Goal: Information Seeking & Learning: Learn about a topic

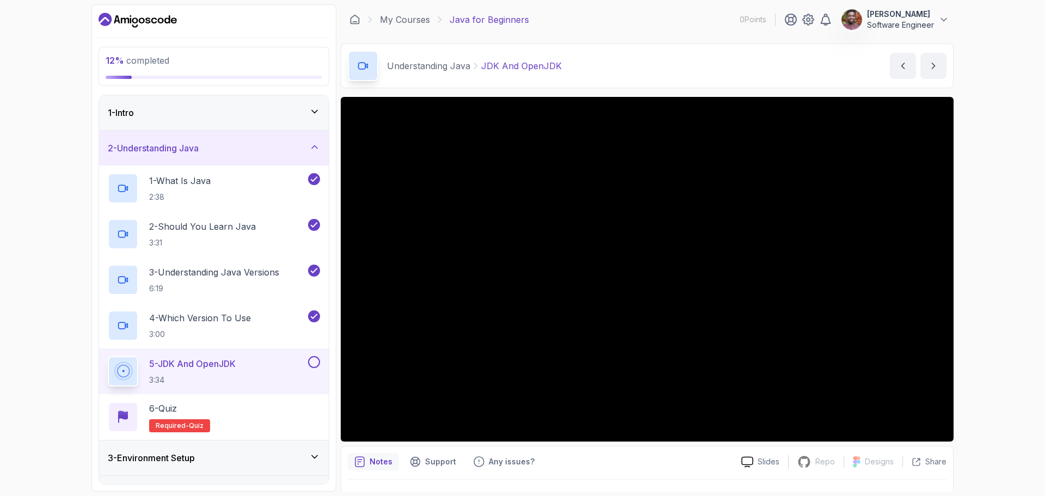
scroll to position [26, 0]
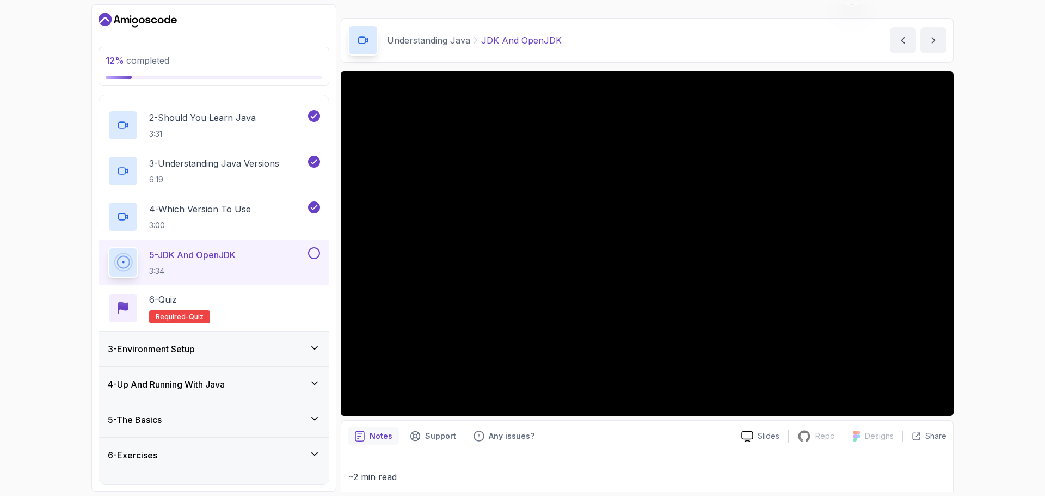
click at [1, 274] on div "12 % completed 1 - Intro 2 - Understanding Java 1 - What Is Java 2:38 2 - Shoul…" at bounding box center [522, 248] width 1045 height 496
click at [2, 249] on div "12 % completed 1 - Intro 2 - Understanding Java 1 - What Is Java 2:38 2 - Shoul…" at bounding box center [522, 248] width 1045 height 496
click at [51, 252] on div "12 % completed 1 - Intro 2 - Understanding Java 1 - What Is Java 2:38 2 - Shoul…" at bounding box center [522, 248] width 1045 height 496
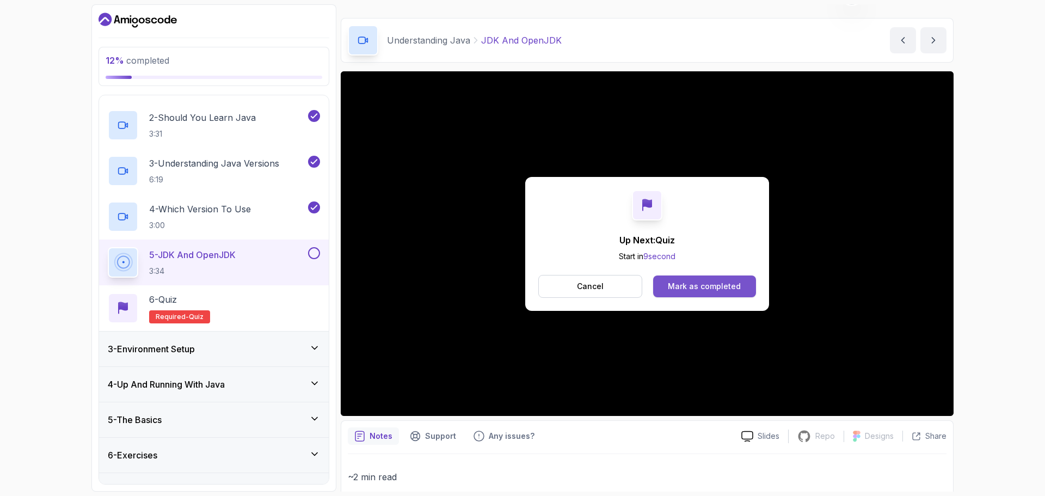
click at [681, 286] on div "Mark as completed" at bounding box center [704, 286] width 73 height 11
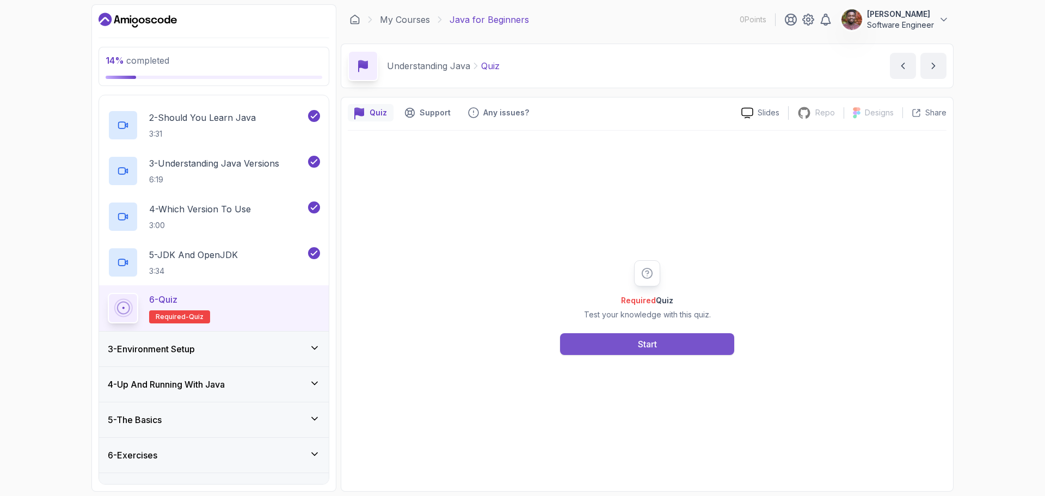
click at [627, 346] on button "Start" at bounding box center [647, 344] width 174 height 22
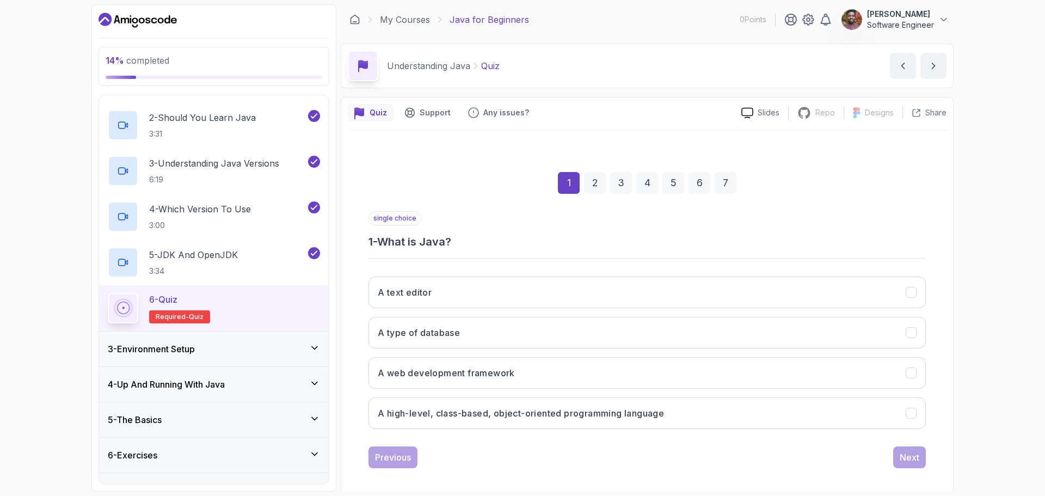
scroll to position [8, 0]
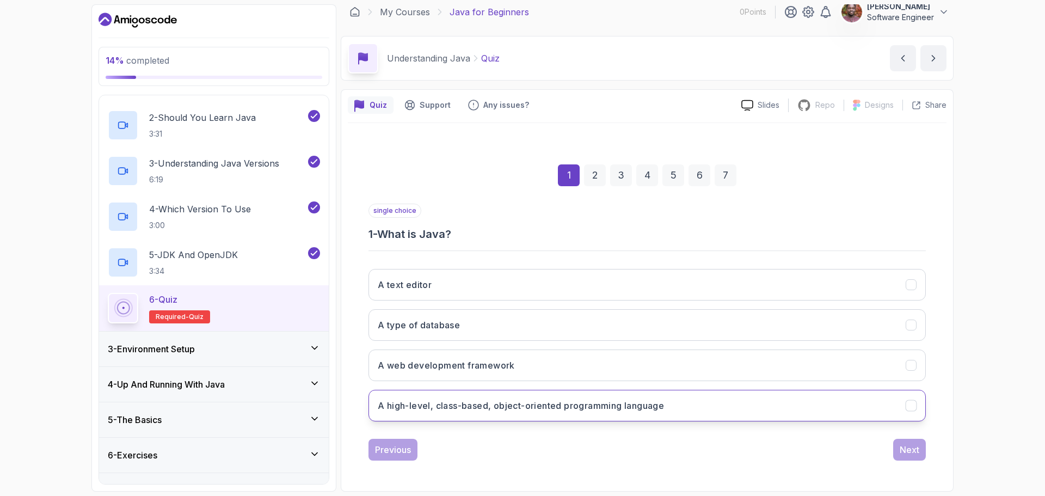
click at [436, 415] on button "A high-level, class-based, object-oriented programming language" at bounding box center [647, 406] width 557 height 32
click at [914, 452] on div "Next" at bounding box center [910, 449] width 20 height 13
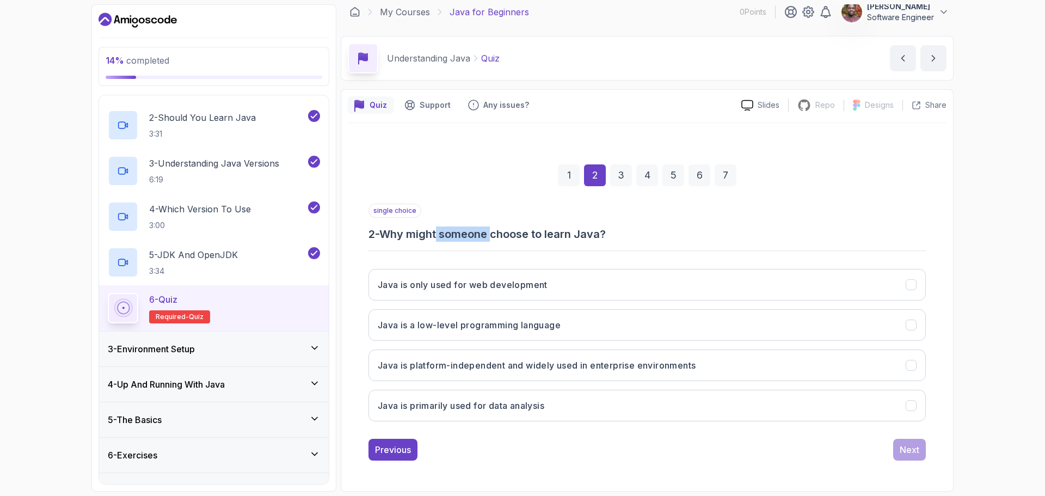
drag, startPoint x: 441, startPoint y: 235, endPoint x: 514, endPoint y: 235, distance: 73.0
click at [514, 235] on h3 "2 - Why might someone choose to learn Java?" at bounding box center [647, 233] width 557 height 15
click at [509, 364] on h3 "Java is platform-independent and widely used in enterprise environments" at bounding box center [537, 365] width 318 height 13
click at [896, 446] on button "Next" at bounding box center [909, 450] width 33 height 22
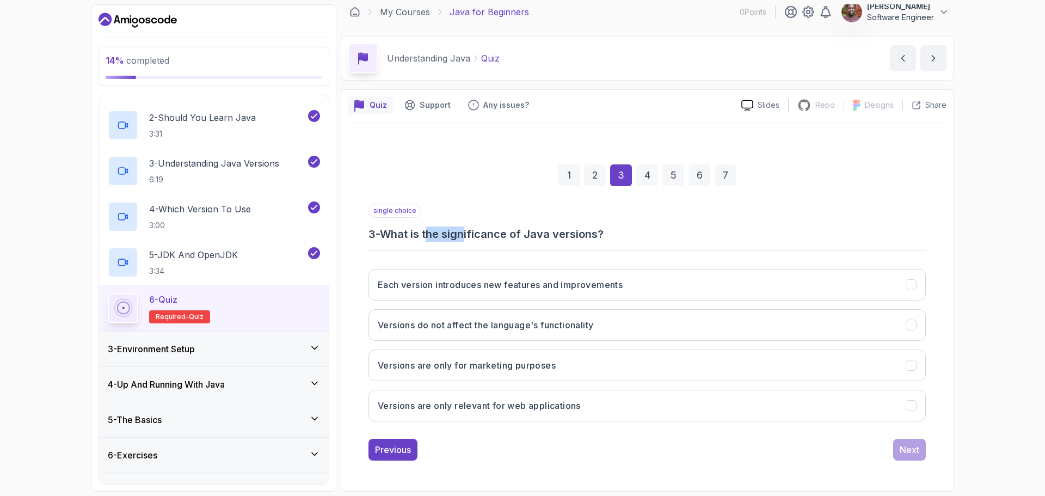
drag, startPoint x: 431, startPoint y: 232, endPoint x: 490, endPoint y: 234, distance: 59.4
click at [489, 234] on h3 "3 - What is the significance of Java versions?" at bounding box center [647, 233] width 557 height 15
click at [491, 234] on h3 "3 - What is the significance of Java versions?" at bounding box center [647, 233] width 557 height 15
click at [451, 287] on h3 "Each version introduces new features and improvements" at bounding box center [500, 284] width 245 height 13
click at [914, 454] on div "Next" at bounding box center [910, 449] width 20 height 13
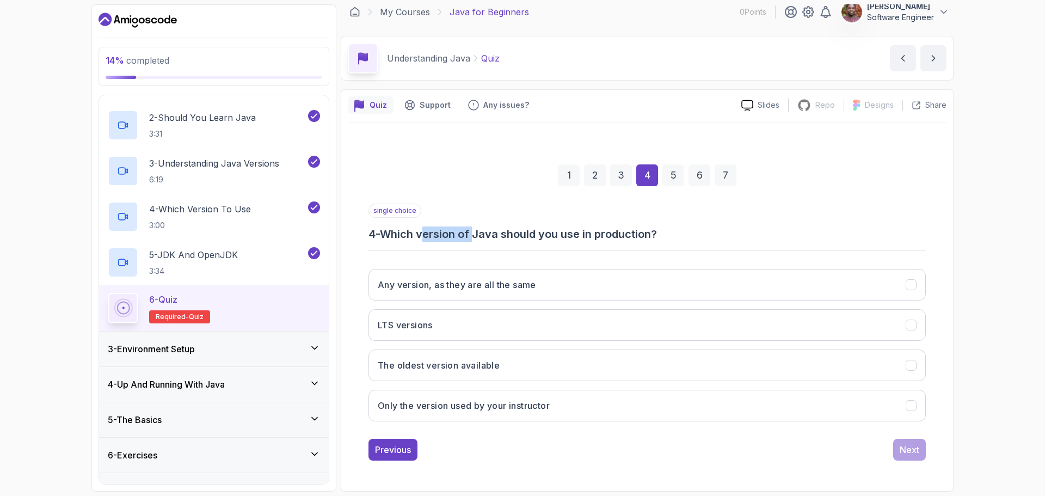
drag, startPoint x: 431, startPoint y: 234, endPoint x: 512, endPoint y: 233, distance: 81.1
click at [484, 233] on h3 "4 - Which version of Java should you use in production?" at bounding box center [647, 233] width 557 height 15
click at [513, 233] on h3 "4 - Which version of Java should you use in production?" at bounding box center [647, 233] width 557 height 15
click at [544, 235] on h3 "4 - Which version of Java should you use in production?" at bounding box center [647, 233] width 557 height 15
click at [546, 235] on h3 "4 - Which version of Java should you use in production?" at bounding box center [647, 233] width 557 height 15
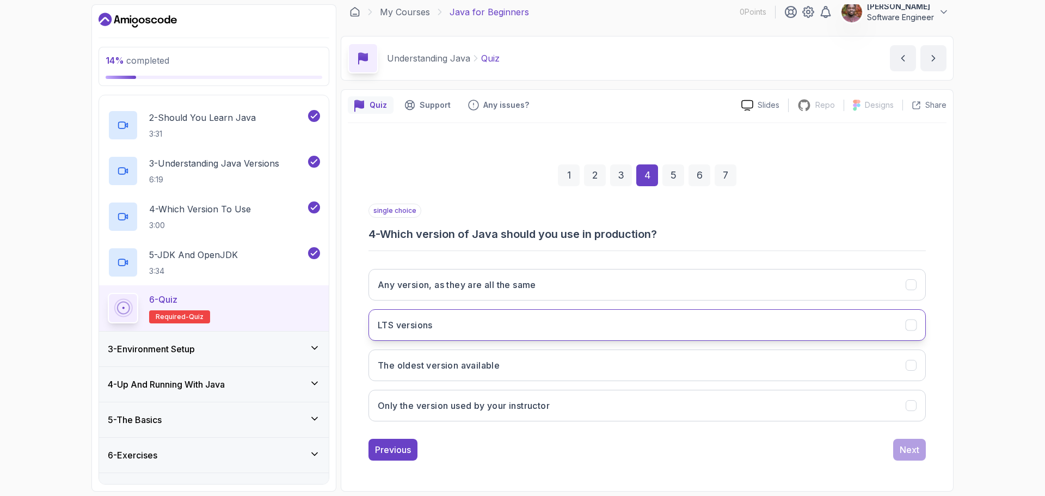
click at [397, 332] on button "LTS versions" at bounding box center [647, 325] width 557 height 32
click at [907, 443] on div "Next" at bounding box center [910, 449] width 20 height 13
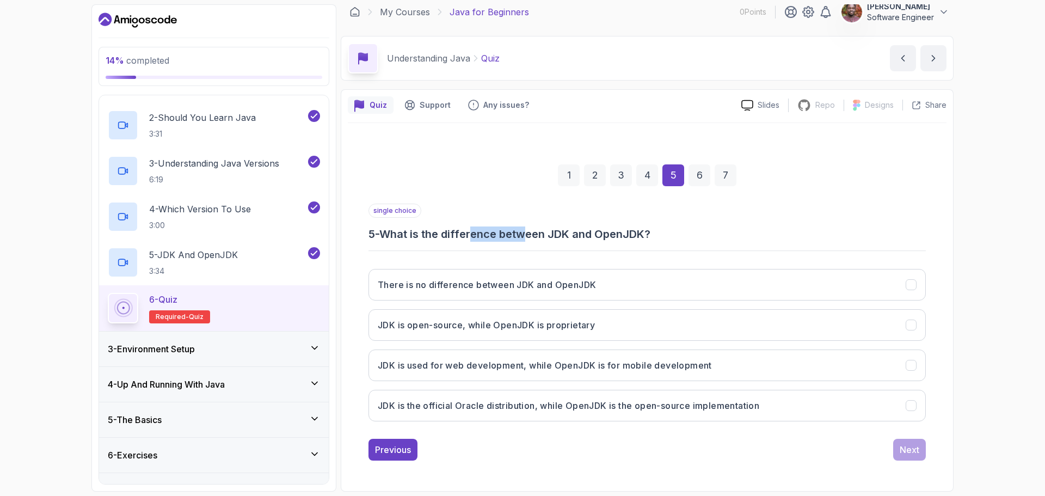
drag, startPoint x: 517, startPoint y: 229, endPoint x: 542, endPoint y: 229, distance: 25.0
click at [541, 229] on h3 "5 - What is the difference between JDK and OpenJDK?" at bounding box center [647, 233] width 557 height 15
click at [542, 229] on h3 "5 - What is the difference between JDK and OpenJDK?" at bounding box center [647, 233] width 557 height 15
drag, startPoint x: 562, startPoint y: 229, endPoint x: 606, endPoint y: 233, distance: 44.3
click at [603, 233] on h3 "5 - What is the difference between JDK and OpenJDK?" at bounding box center [647, 233] width 557 height 15
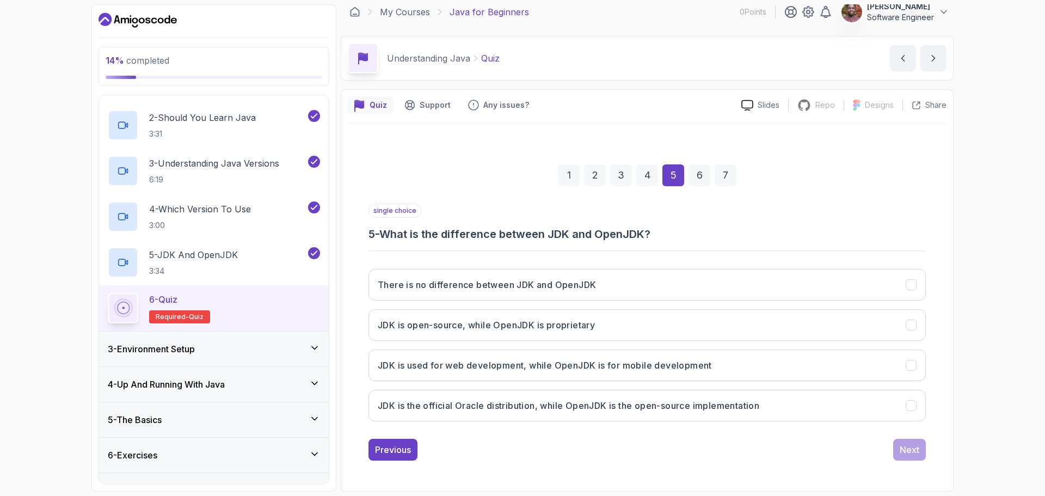
click at [606, 233] on h3 "5 - What is the difference between JDK and OpenJDK?" at bounding box center [647, 233] width 557 height 15
click at [474, 411] on h3 "JDK is the official Oracle distribution, while OpenJDK is the open-source imple…" at bounding box center [569, 405] width 382 height 13
click at [916, 450] on div "Next" at bounding box center [910, 449] width 20 height 13
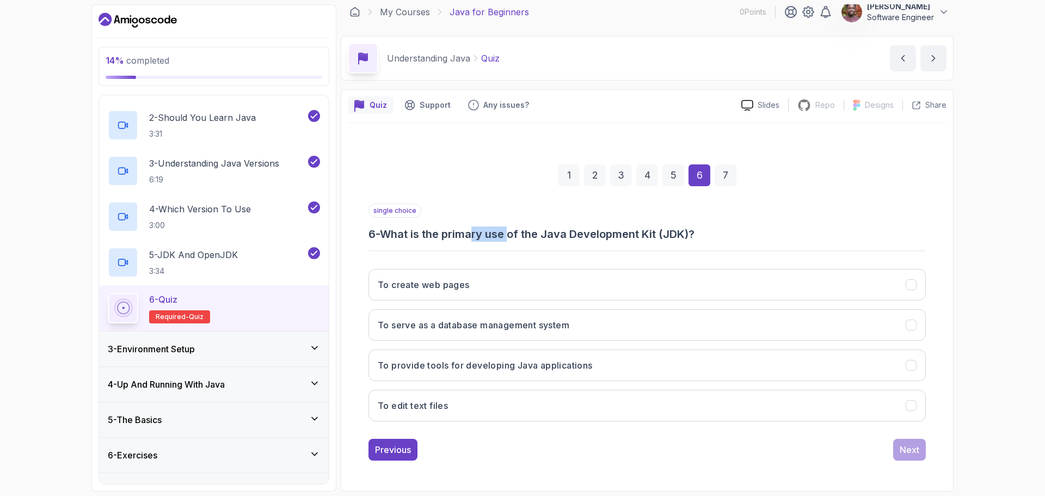
drag, startPoint x: 479, startPoint y: 237, endPoint x: 538, endPoint y: 236, distance: 59.9
click at [534, 236] on h3 "6 - What is the primary use of the Java Development Kit (JDK)?" at bounding box center [647, 233] width 557 height 15
click at [540, 236] on h3 "6 - What is the primary use of the Java Development Kit (JDK)?" at bounding box center [647, 233] width 557 height 15
drag, startPoint x: 529, startPoint y: 236, endPoint x: 595, endPoint y: 236, distance: 65.9
click at [580, 236] on h3 "6 - What is the primary use of the Java Development Kit (JDK)?" at bounding box center [647, 233] width 557 height 15
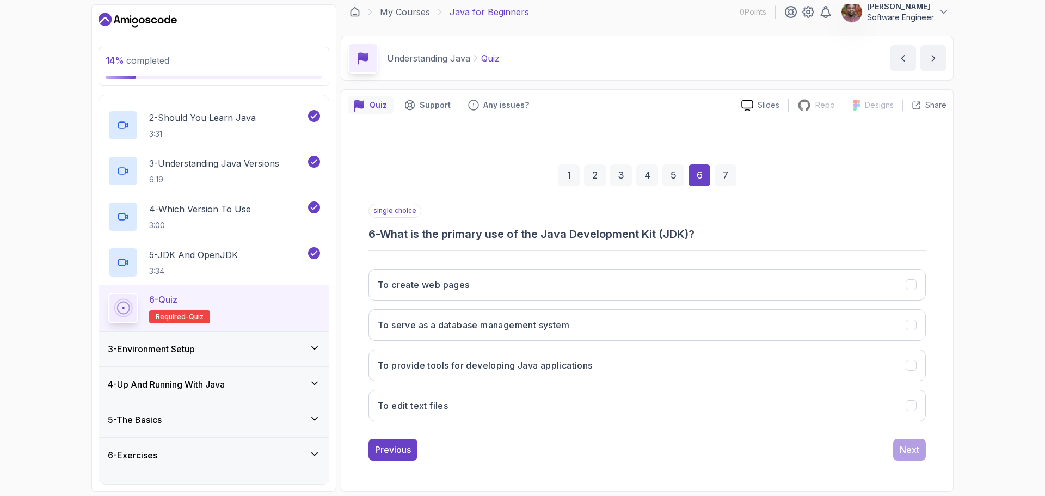
click at [595, 236] on h3 "6 - What is the primary use of the Java Development Kit (JDK)?" at bounding box center [647, 233] width 557 height 15
click at [450, 354] on button "To provide tools for developing Java applications" at bounding box center [647, 366] width 557 height 32
click at [910, 448] on div "Next" at bounding box center [910, 449] width 20 height 13
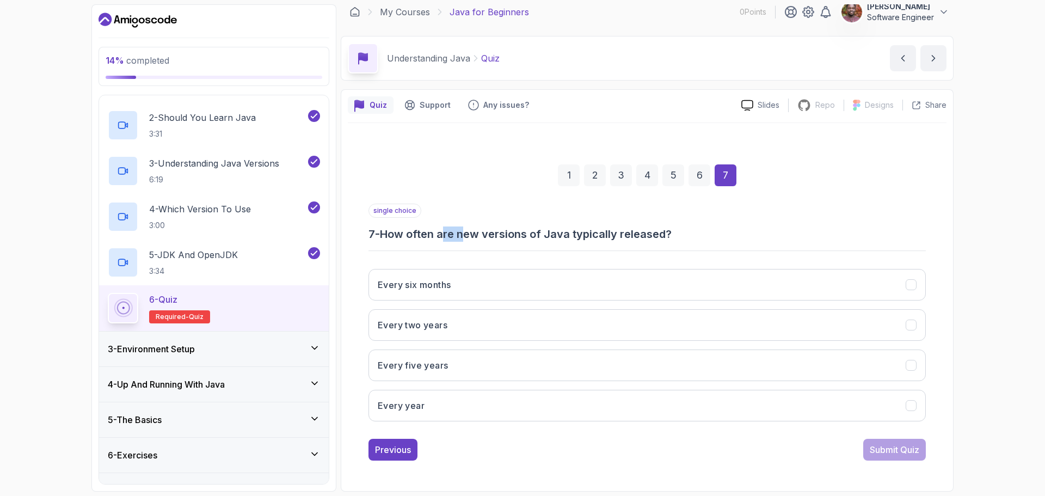
drag, startPoint x: 446, startPoint y: 233, endPoint x: 494, endPoint y: 236, distance: 47.5
click at [486, 235] on h3 "7 - How often are new versions of Java typically released?" at bounding box center [647, 233] width 557 height 15
click at [494, 236] on h3 "7 - How often are new versions of Java typically released?" at bounding box center [647, 233] width 557 height 15
drag, startPoint x: 509, startPoint y: 239, endPoint x: 520, endPoint y: 240, distance: 11.4
click at [520, 240] on h3 "7 - How often are new versions of Java typically released?" at bounding box center [647, 233] width 557 height 15
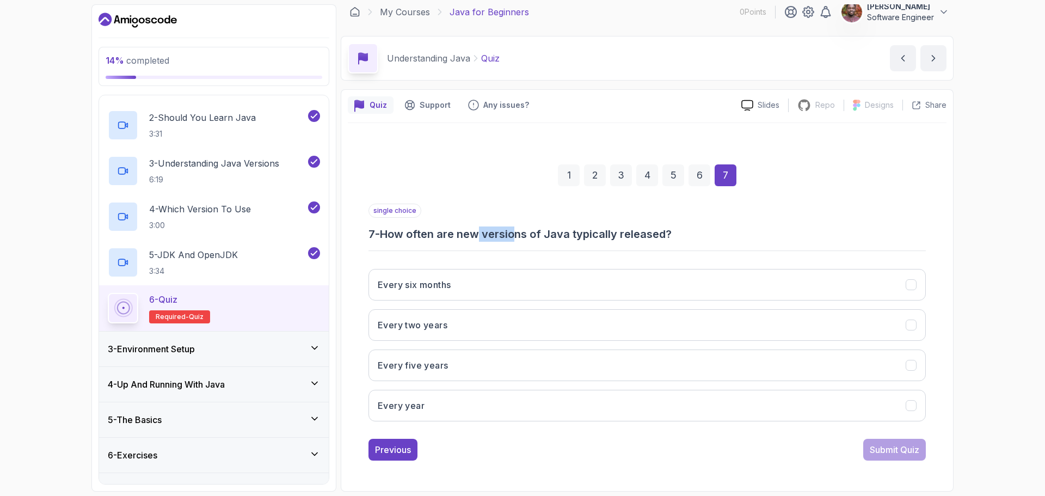
click at [522, 240] on h3 "7 - How often are new versions of Java typically released?" at bounding box center [647, 233] width 557 height 15
click at [458, 291] on button "Every six months" at bounding box center [647, 285] width 557 height 32
click at [898, 454] on div "Submit Quiz" at bounding box center [895, 449] width 50 height 13
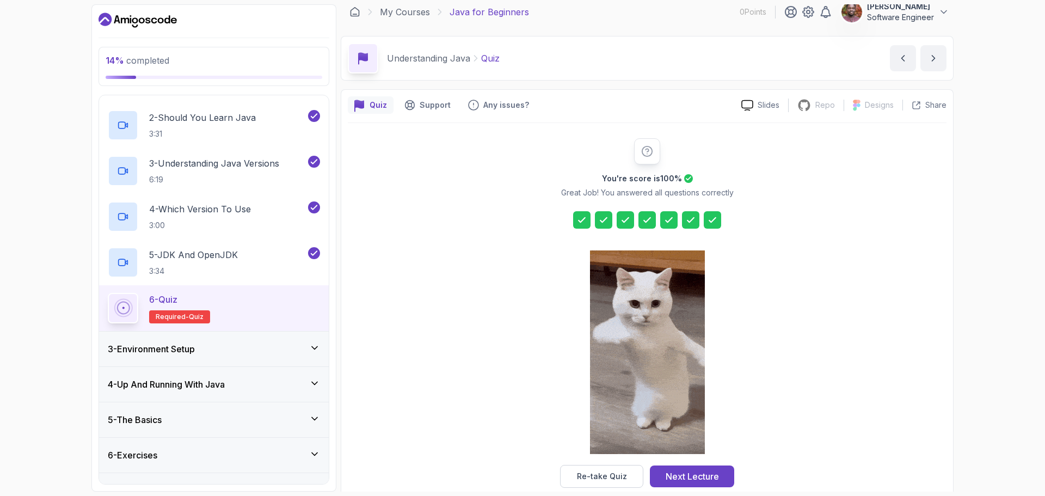
scroll to position [26, 0]
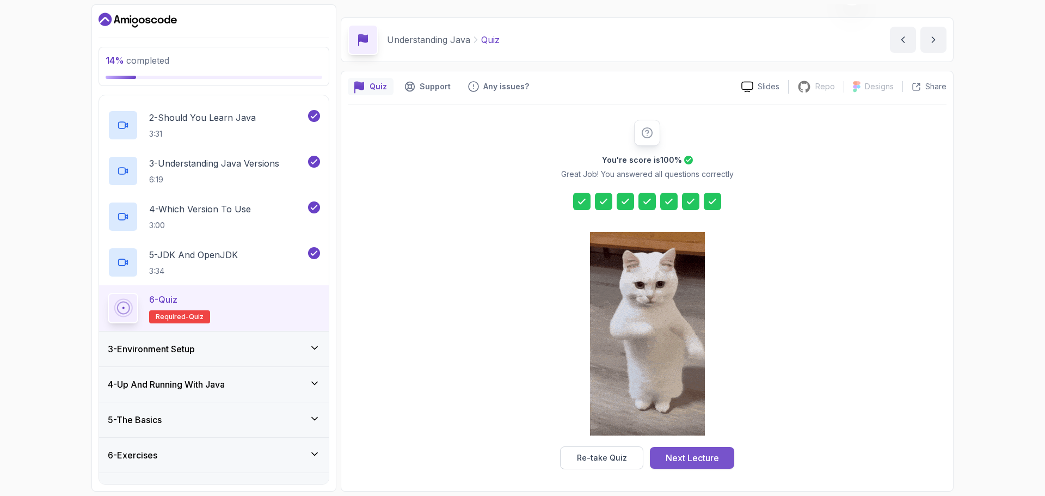
click at [698, 452] on div "Next Lecture" at bounding box center [692, 457] width 53 height 13
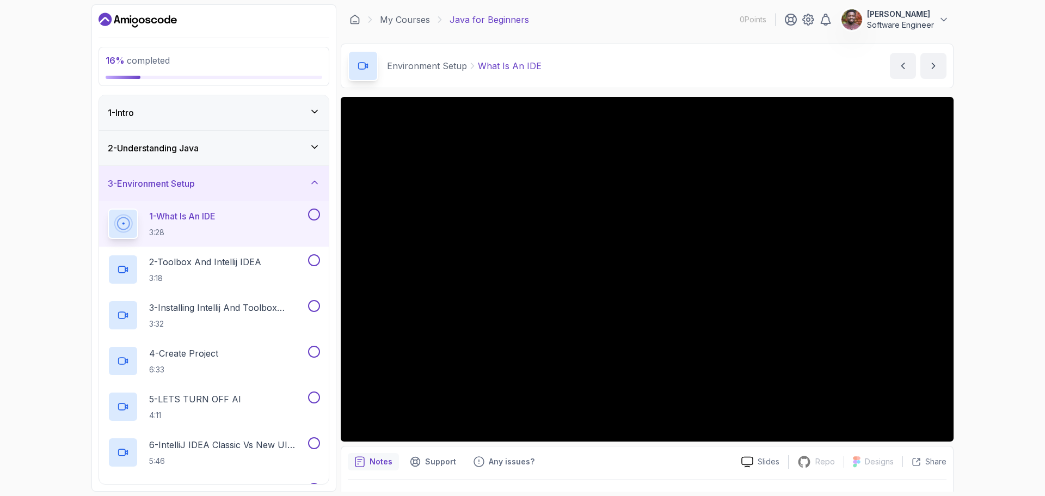
scroll to position [26, 0]
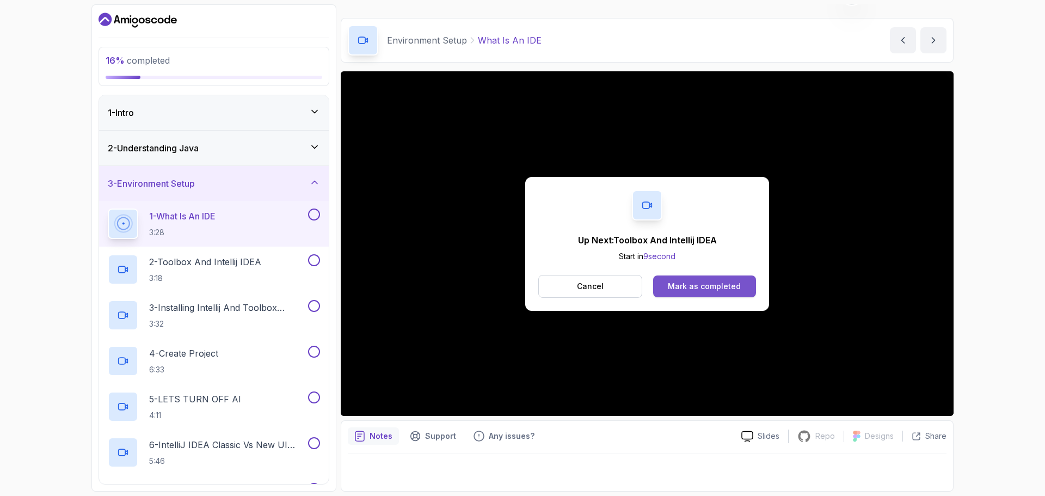
click at [694, 281] on div "Mark as completed" at bounding box center [704, 286] width 73 height 11
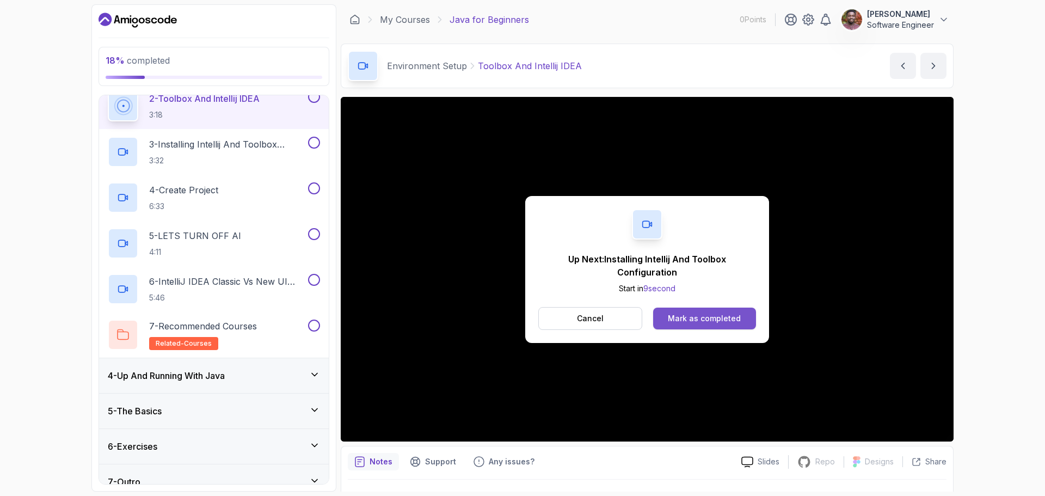
click at [708, 319] on div "Mark as completed" at bounding box center [704, 318] width 73 height 11
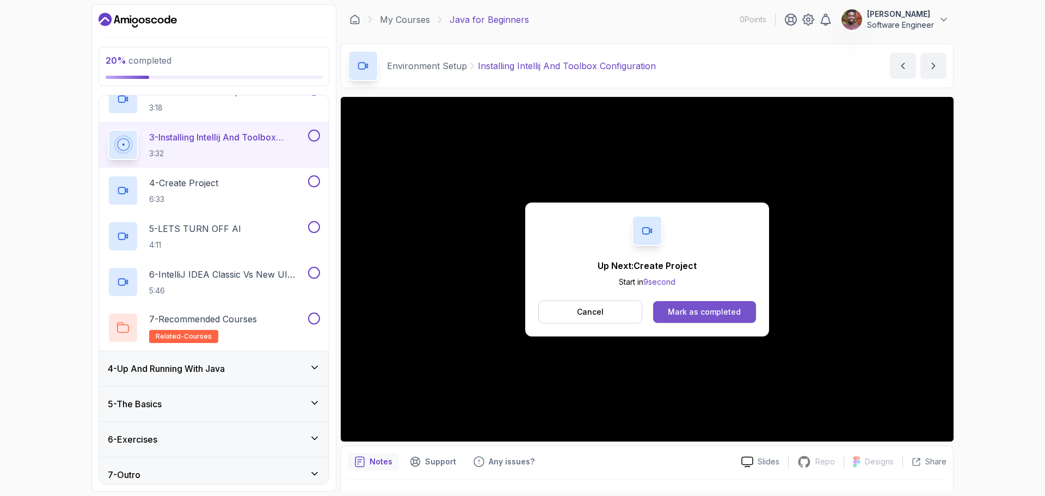
click at [693, 316] on div "Mark as completed" at bounding box center [704, 312] width 73 height 11
